Goal: Task Accomplishment & Management: Use online tool/utility

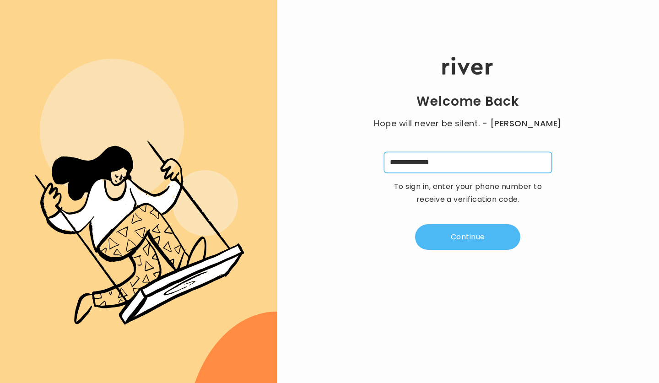
type input "**********"
click at [464, 233] on button "Continue" at bounding box center [467, 237] width 105 height 26
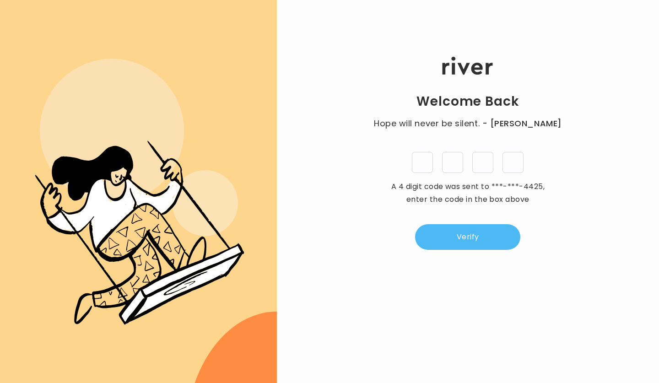
type input "*"
click at [468, 234] on button "Verify" at bounding box center [467, 237] width 105 height 26
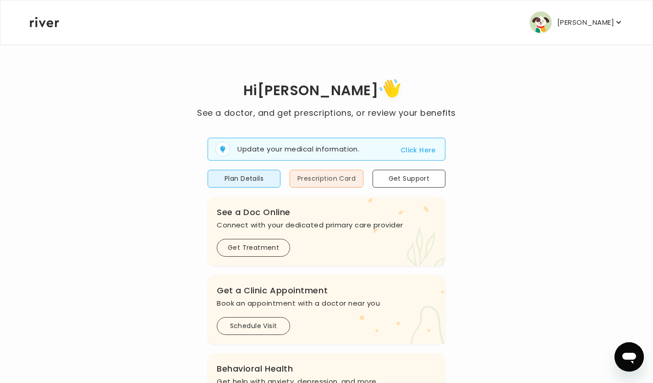
click at [327, 177] on button "Prescription Card" at bounding box center [326, 179] width 74 height 18
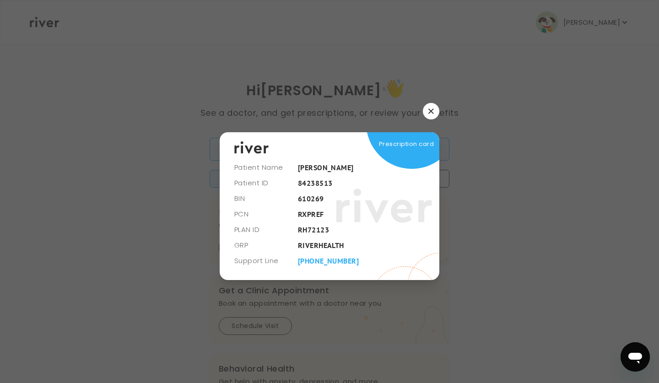
click at [432, 113] on icon "button" at bounding box center [431, 111] width 5 height 5
